Goal: Task Accomplishment & Management: Use online tool/utility

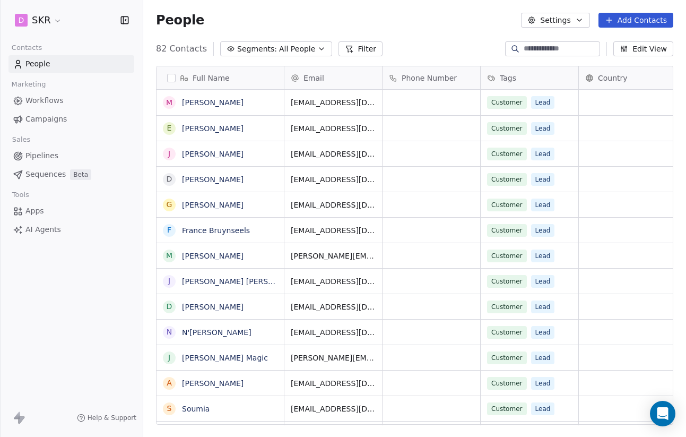
scroll to position [384, 543]
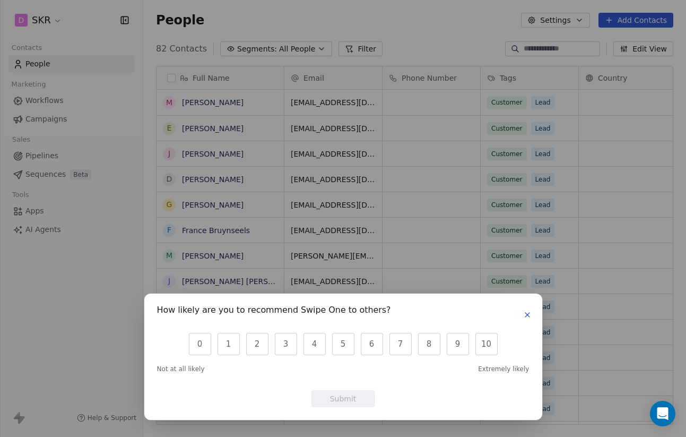
click at [530, 314] on icon "button" at bounding box center [527, 315] width 8 height 8
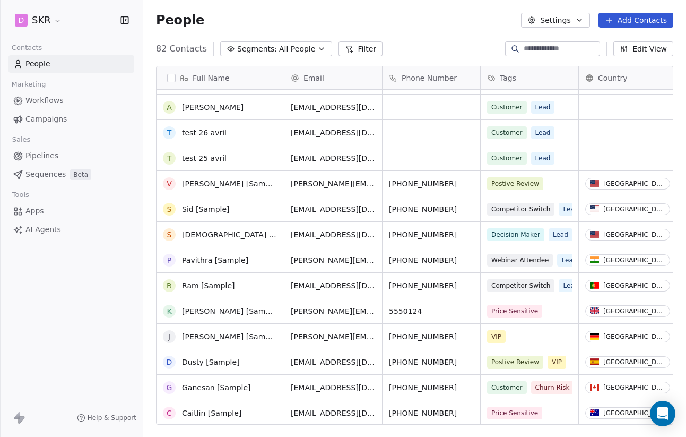
scroll to position [1104, 0]
click at [168, 183] on button "grid" at bounding box center [169, 183] width 8 height 8
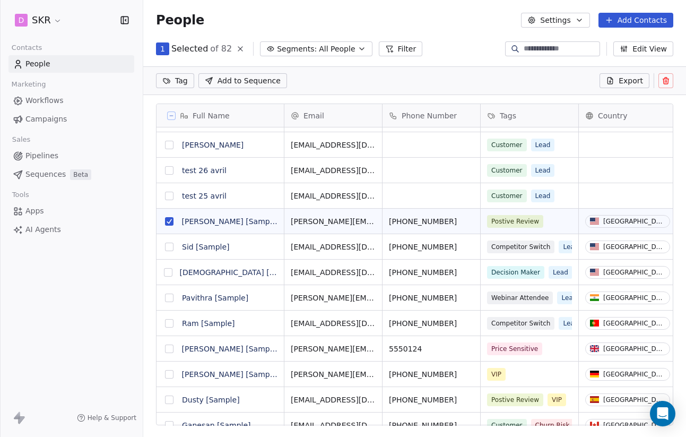
click at [168, 250] on button "grid" at bounding box center [169, 247] width 8 height 8
click at [169, 272] on button "grid" at bounding box center [168, 272] width 8 height 8
click at [170, 195] on button "grid" at bounding box center [169, 196] width 8 height 8
click at [170, 167] on button "grid" at bounding box center [169, 170] width 8 height 8
click at [170, 297] on button "grid" at bounding box center [169, 298] width 8 height 8
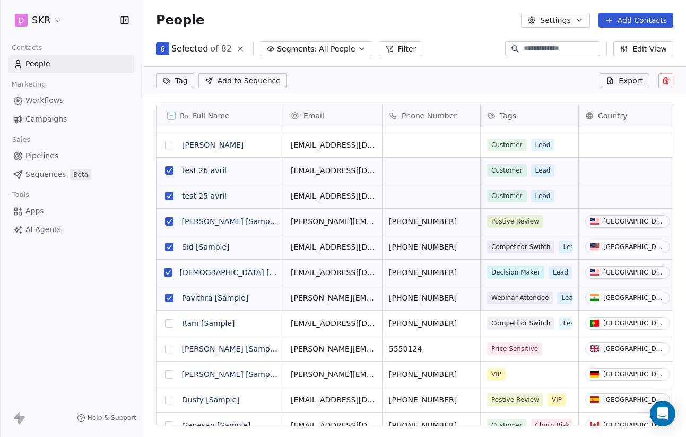
click at [168, 323] on button "grid" at bounding box center [169, 323] width 8 height 8
click at [168, 348] on button "grid" at bounding box center [169, 349] width 8 height 8
click at [169, 376] on button "grid" at bounding box center [169, 374] width 8 height 8
click at [170, 397] on button "grid" at bounding box center [169, 400] width 8 height 8
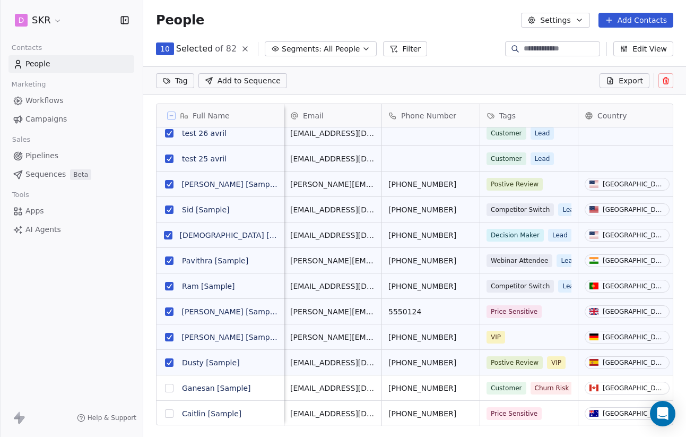
click at [168, 386] on button "grid" at bounding box center [169, 388] width 8 height 8
click at [169, 414] on button "grid" at bounding box center [169, 413] width 8 height 8
click at [666, 82] on icon at bounding box center [666, 80] width 8 height 8
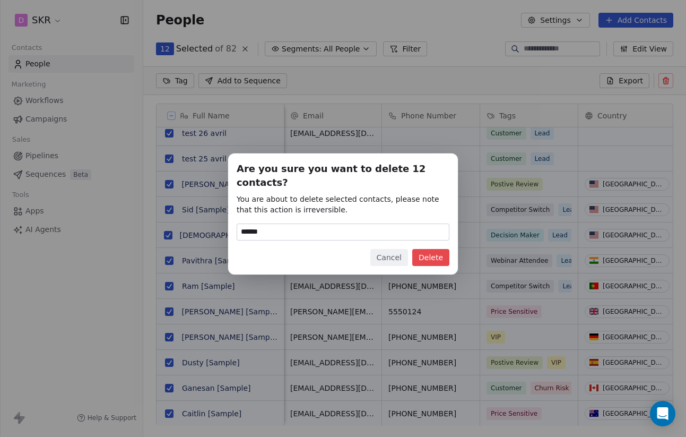
type input "******"
click at [432, 253] on button "Delete" at bounding box center [430, 257] width 37 height 17
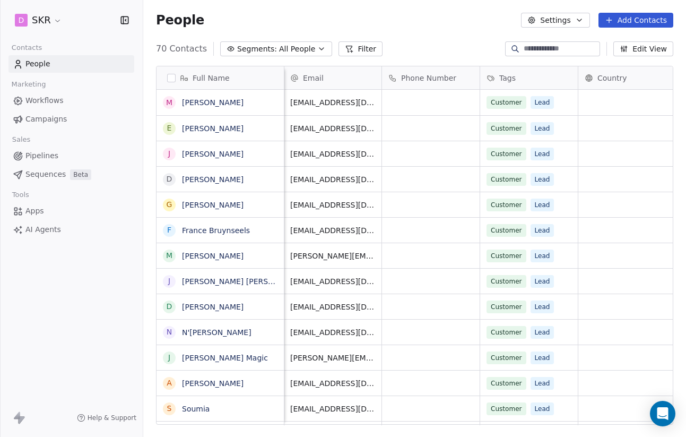
click at [568, 20] on button "Settings" at bounding box center [555, 20] width 68 height 15
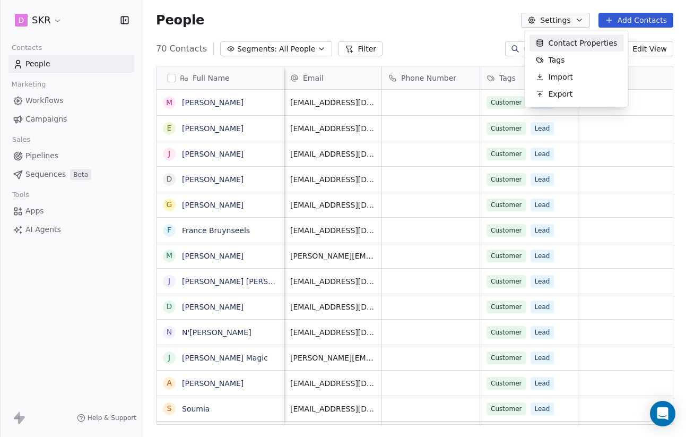
click at [440, 21] on html "D SKR Contacts People Marketing Workflows Campaigns Sales Pipelines Sequences B…" at bounding box center [343, 218] width 686 height 437
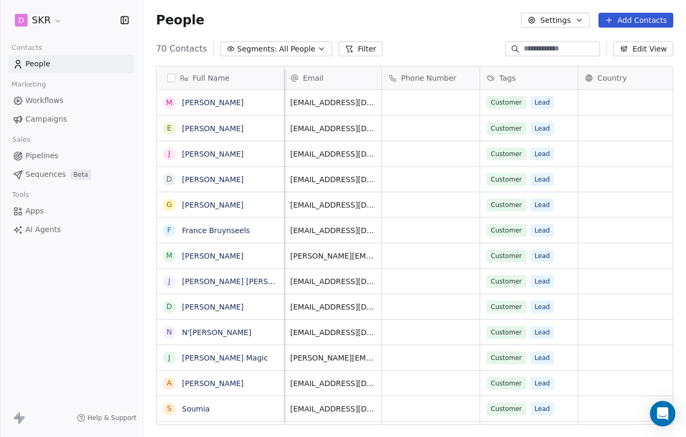
click at [42, 101] on span "Workflows" at bounding box center [44, 100] width 38 height 11
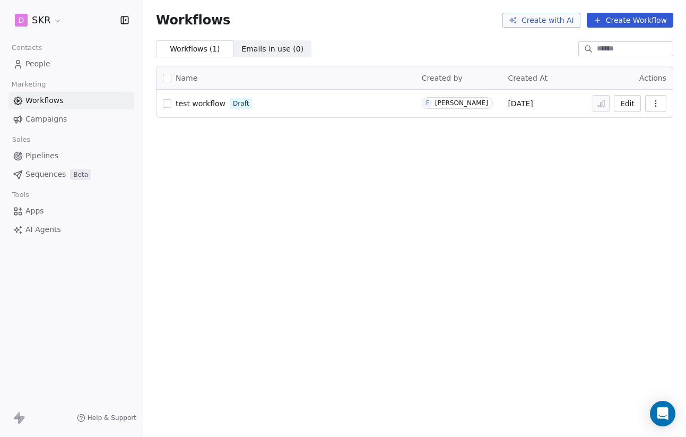
click at [188, 107] on span "test workflow" at bounding box center [201, 103] width 50 height 8
click at [49, 117] on span "Campaigns" at bounding box center [45, 119] width 41 height 11
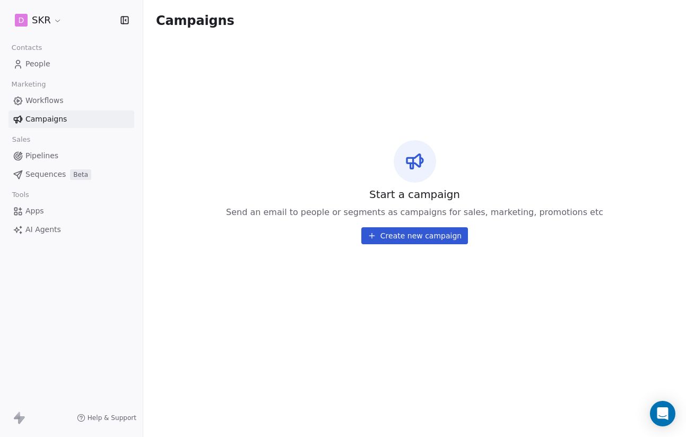
click at [412, 241] on button "Create new campaign" at bounding box center [415, 235] width 107 height 17
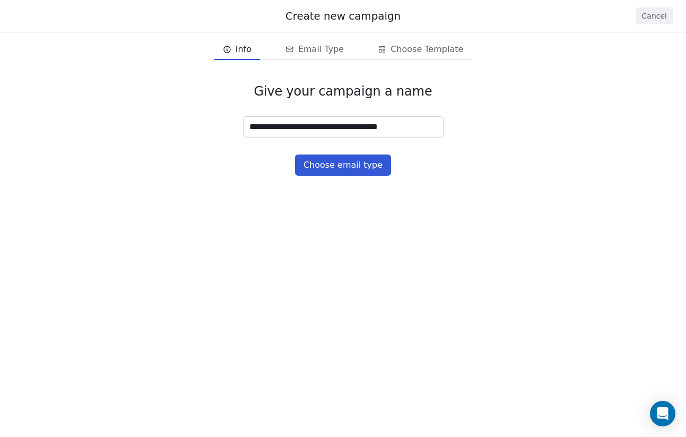
type input "**********"
click at [349, 162] on button "Choose email type" at bounding box center [343, 164] width 96 height 21
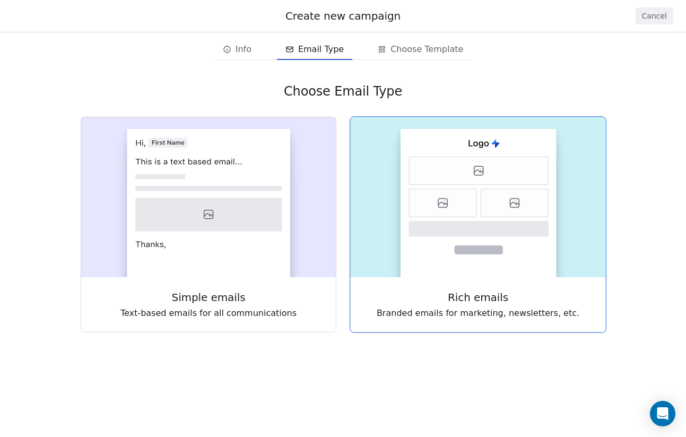
click at [420, 191] on icon at bounding box center [442, 203] width 67 height 28
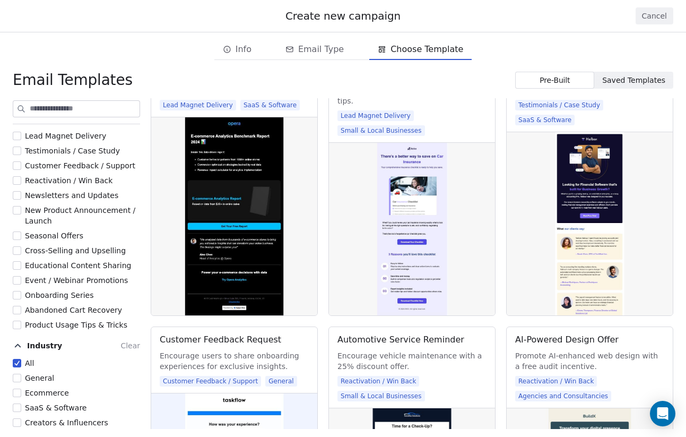
scroll to position [42, 0]
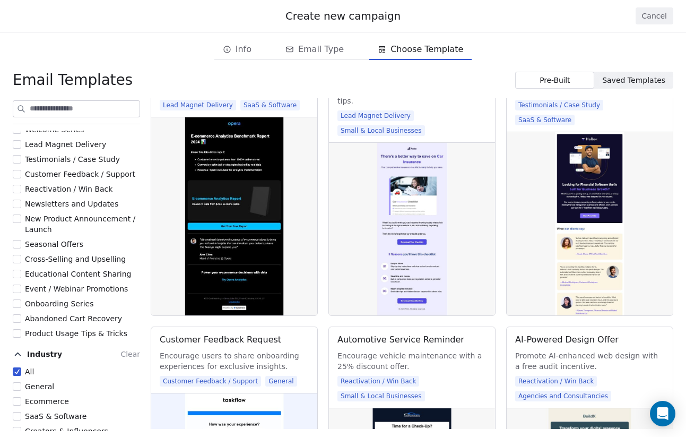
click at [79, 201] on span "Newsletters and Updates" at bounding box center [71, 204] width 93 height 8
click at [21, 201] on button "Newsletters and Updates" at bounding box center [17, 204] width 8 height 11
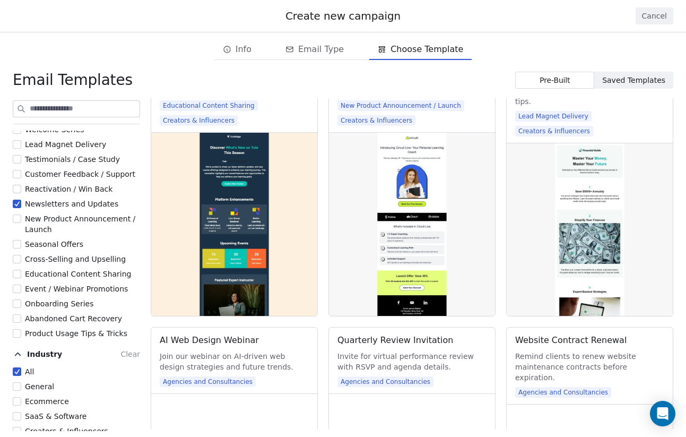
scroll to position [2223, 0]
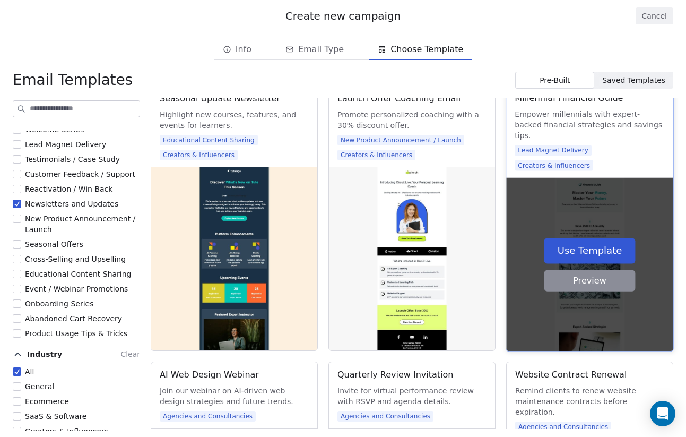
click at [584, 279] on button "Preview" at bounding box center [590, 280] width 91 height 21
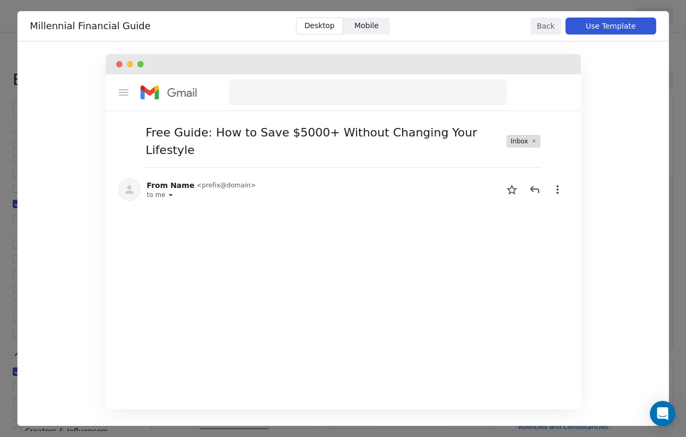
click at [362, 28] on span "Mobile" at bounding box center [367, 25] width 24 height 11
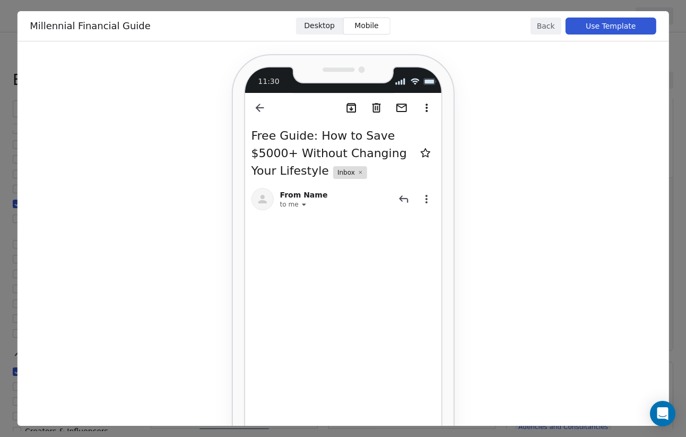
click at [320, 27] on span "Desktop" at bounding box center [319, 25] width 31 height 11
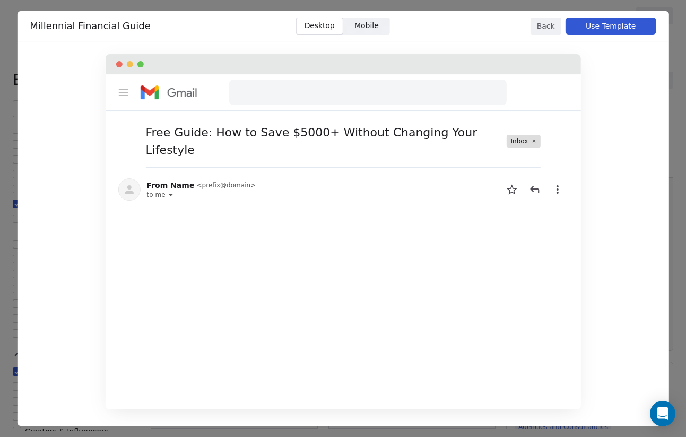
click at [537, 27] on button "Back" at bounding box center [546, 26] width 31 height 17
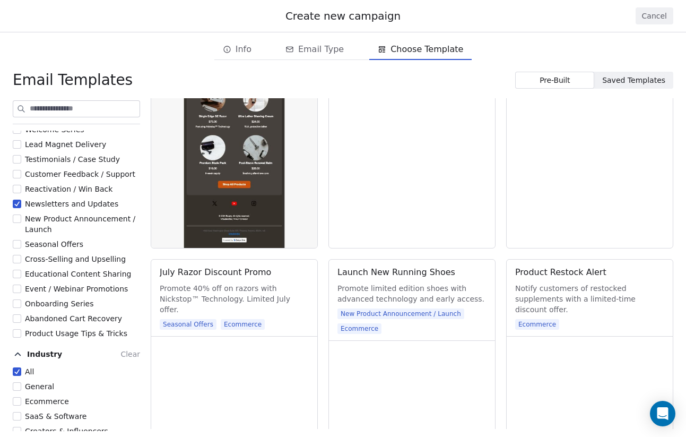
scroll to position [0, 0]
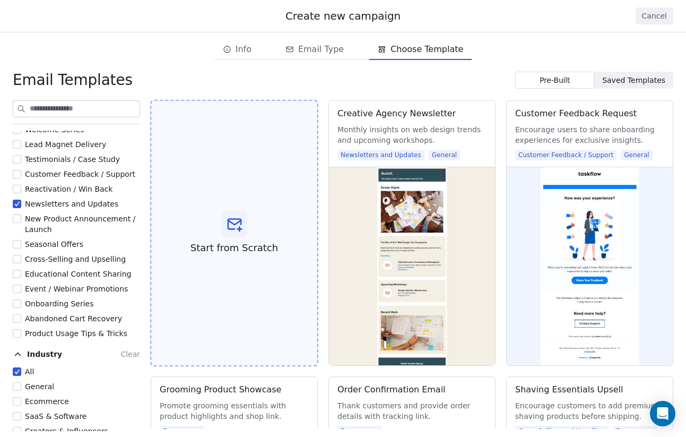
click at [237, 229] on icon at bounding box center [234, 224] width 17 height 17
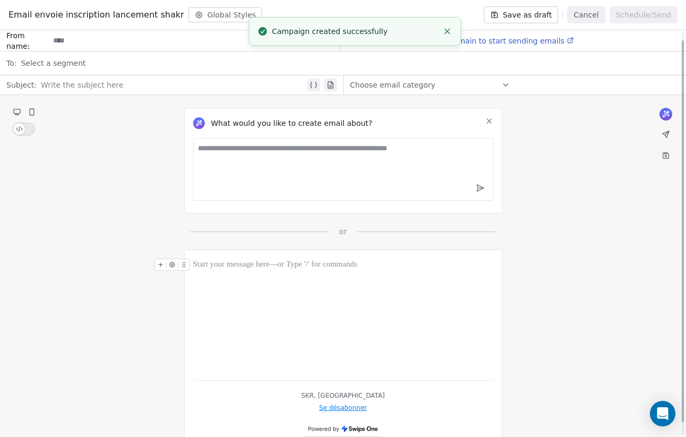
scroll to position [22, 0]
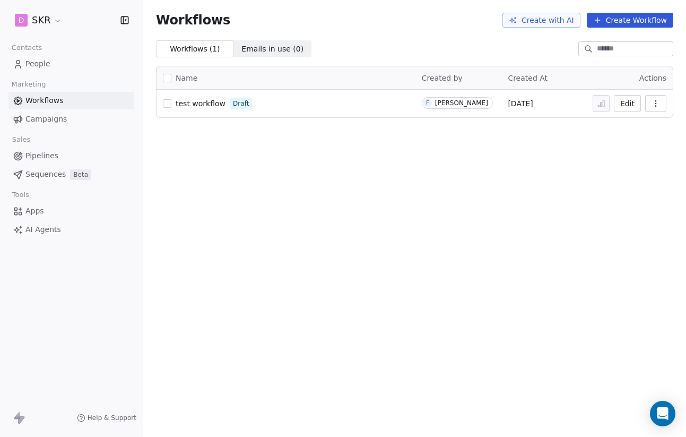
click at [44, 119] on span "Campaigns" at bounding box center [45, 119] width 41 height 11
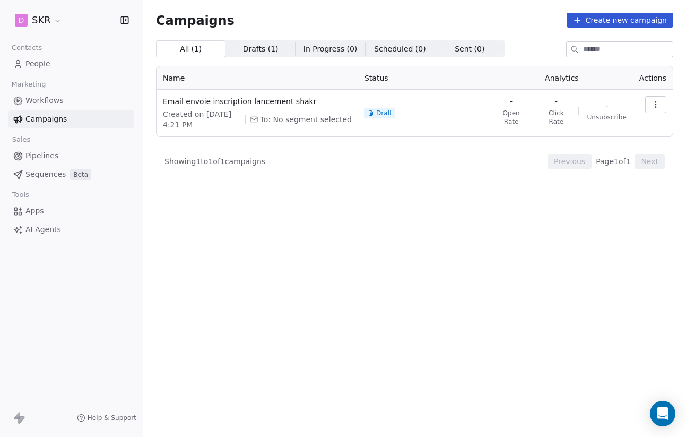
click at [35, 214] on span "Apps" at bounding box center [34, 210] width 19 height 11
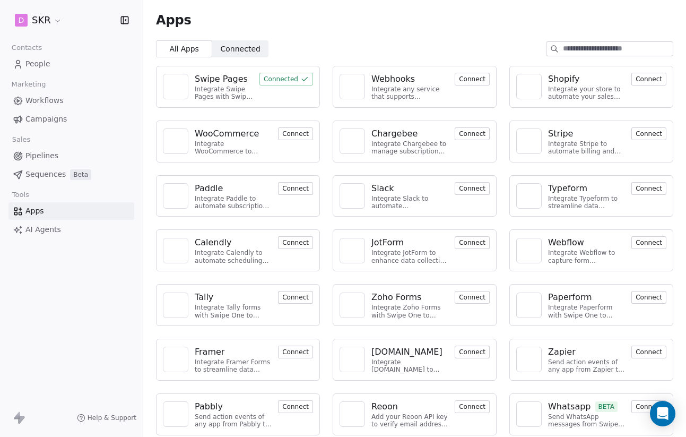
scroll to position [6, 0]
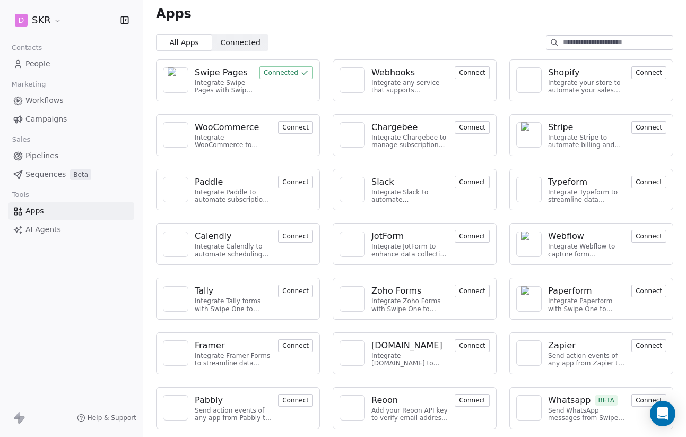
click at [42, 233] on span "AI Agents" at bounding box center [43, 229] width 36 height 11
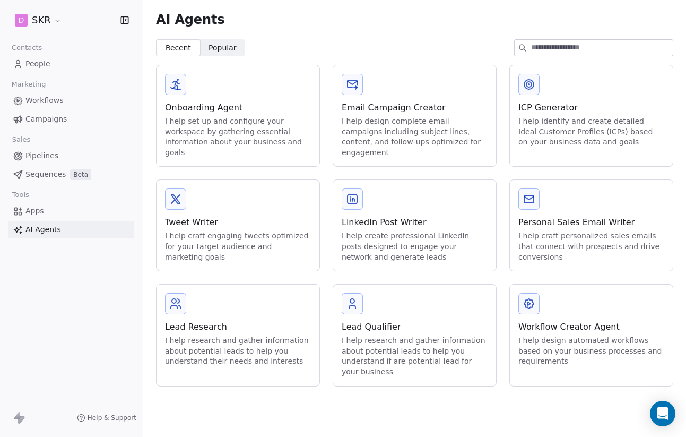
click at [358, 92] on button at bounding box center [352, 84] width 21 height 21
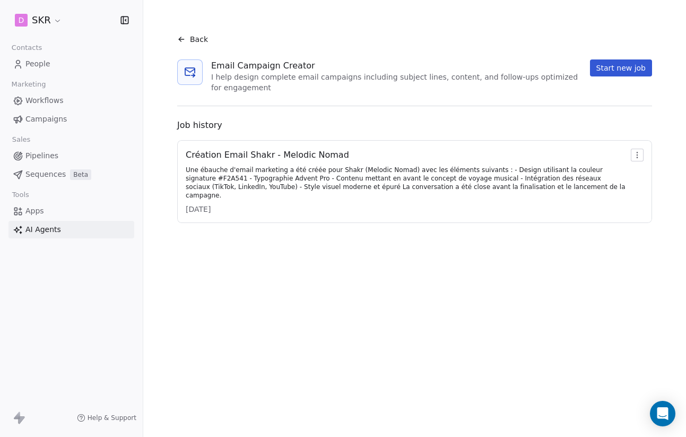
click at [474, 168] on div "Une ébauche d'email marketing a été créée pour Shakr (Melodic Nomad) avec les é…" at bounding box center [406, 183] width 441 height 34
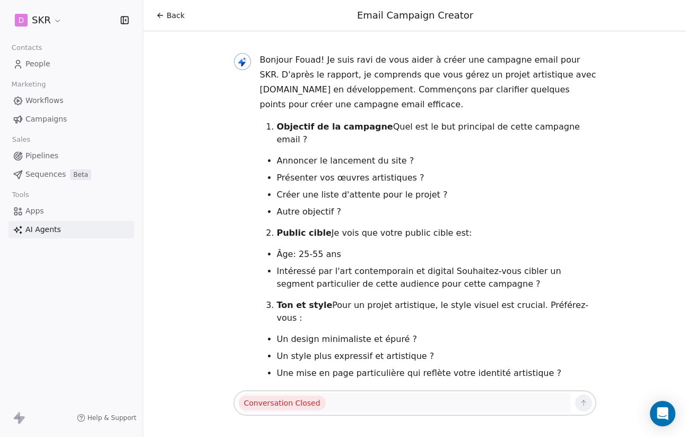
click at [160, 14] on icon at bounding box center [160, 15] width 8 height 8
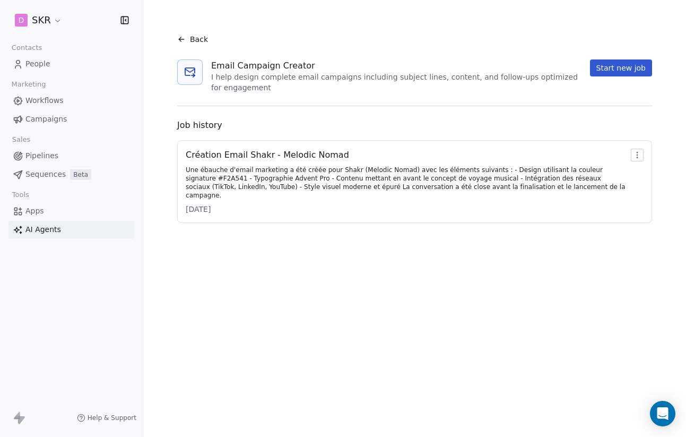
click at [623, 73] on button "Start new job" at bounding box center [621, 67] width 62 height 17
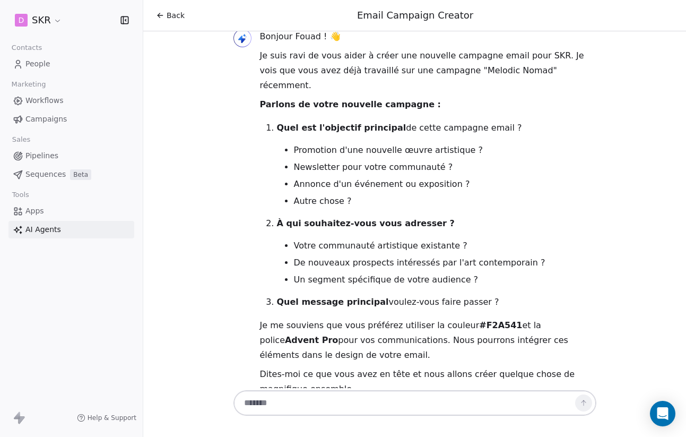
scroll to position [38, 0]
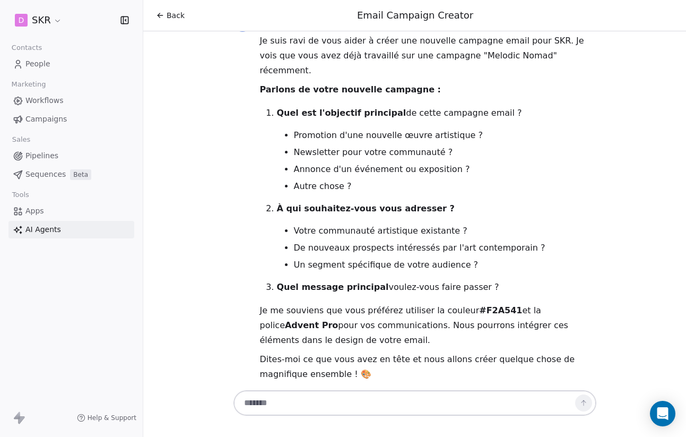
click at [291, 404] on textarea at bounding box center [404, 403] width 332 height 20
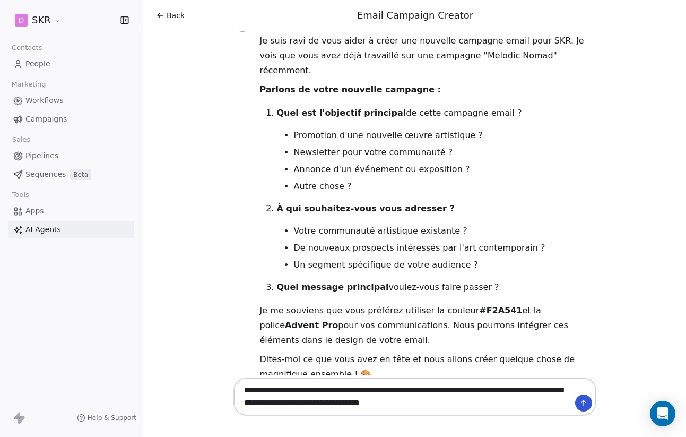
type textarea "**********"
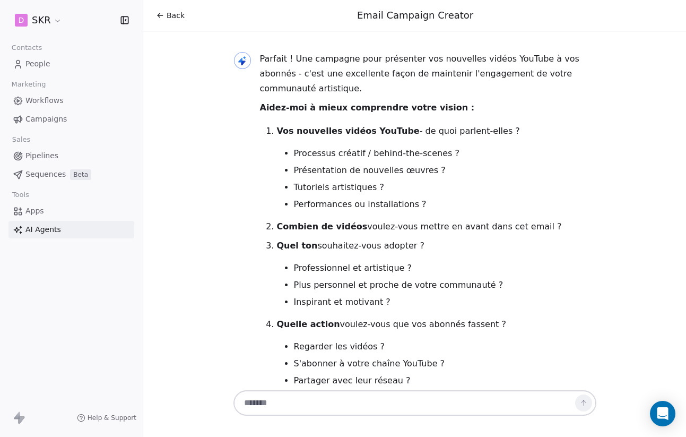
scroll to position [460, 0]
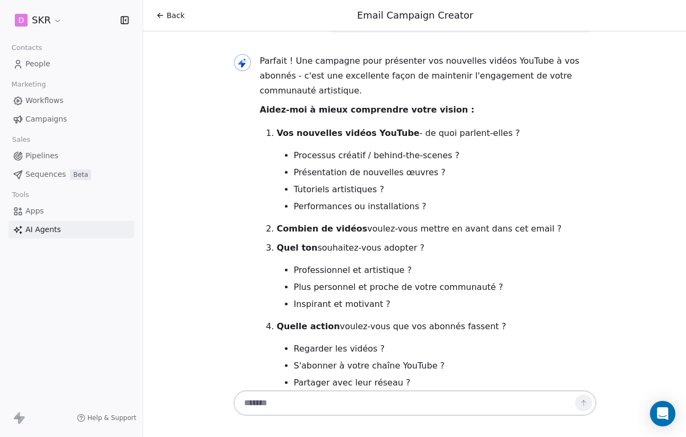
click at [289, 405] on textarea at bounding box center [404, 403] width 332 height 20
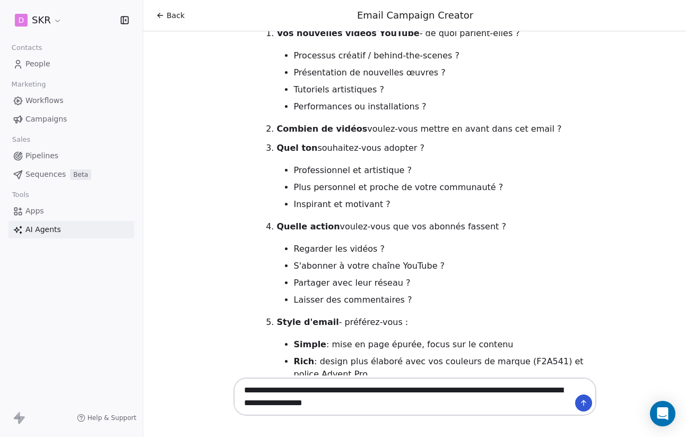
scroll to position [582, 0]
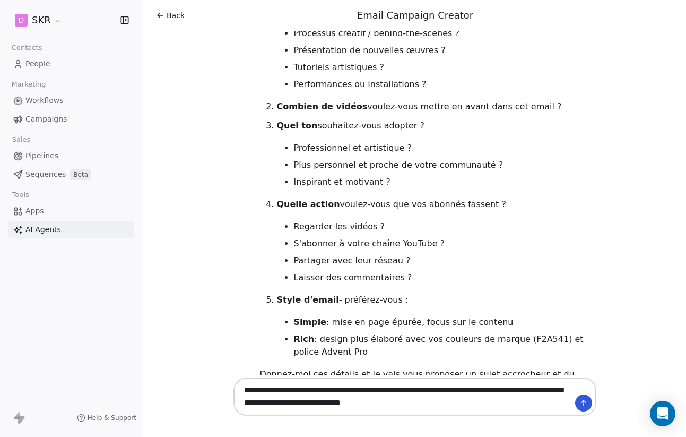
type textarea "**********"
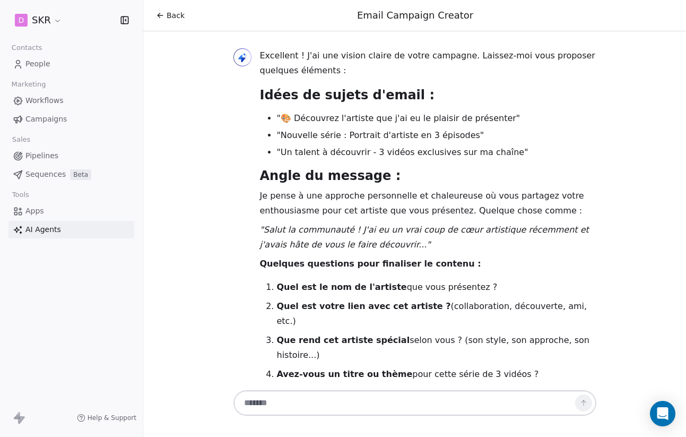
scroll to position [1038, 0]
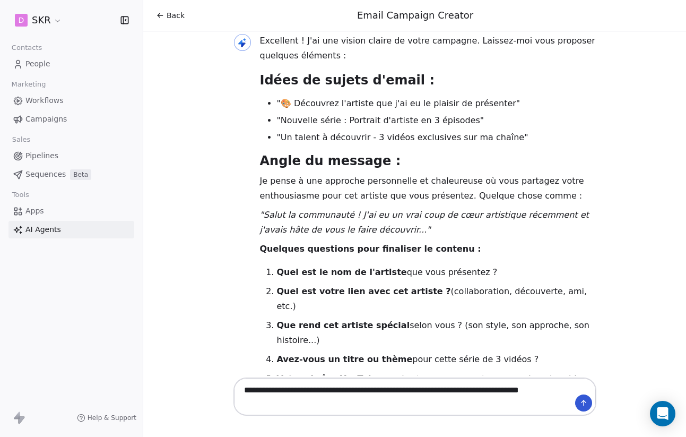
type textarea "**********"
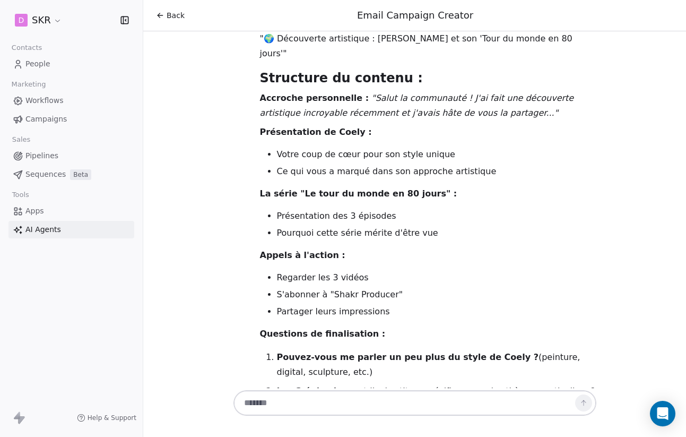
scroll to position [1603, 0]
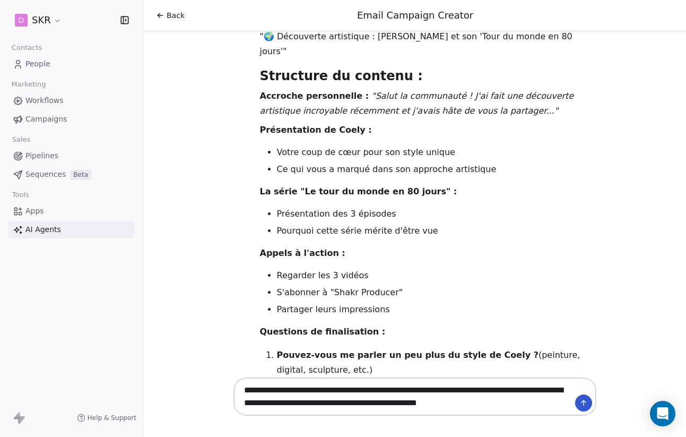
type textarea "**********"
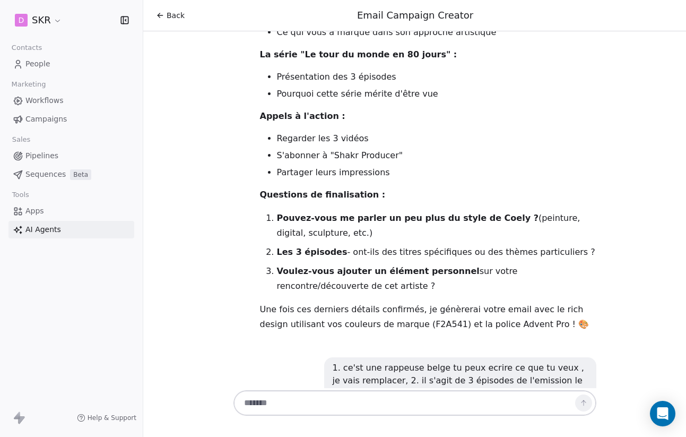
scroll to position [1746, 0]
